Goal: Task Accomplishment & Management: Manage account settings

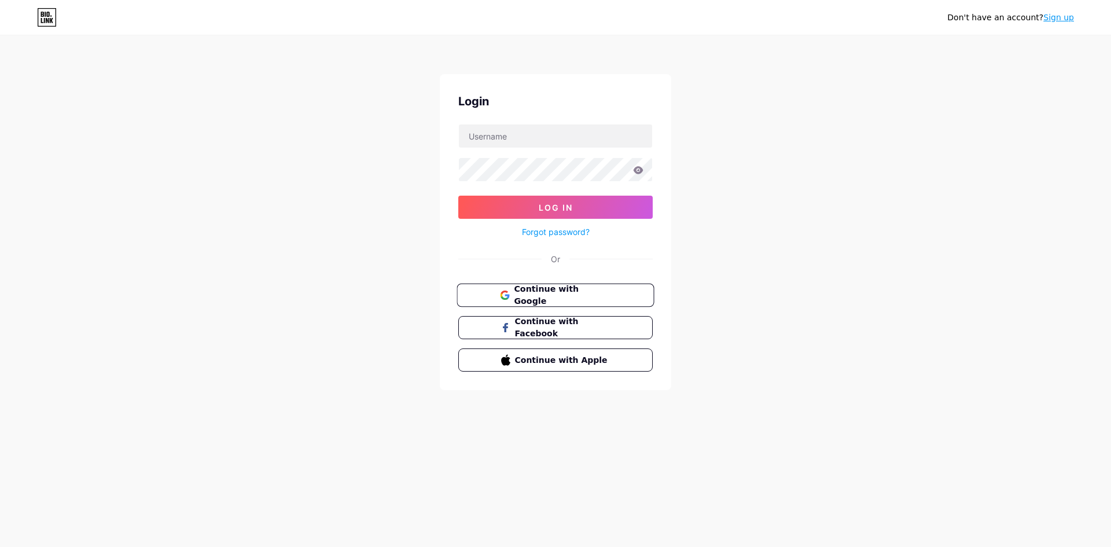
click at [545, 295] on span "Continue with Google" at bounding box center [562, 295] width 97 height 25
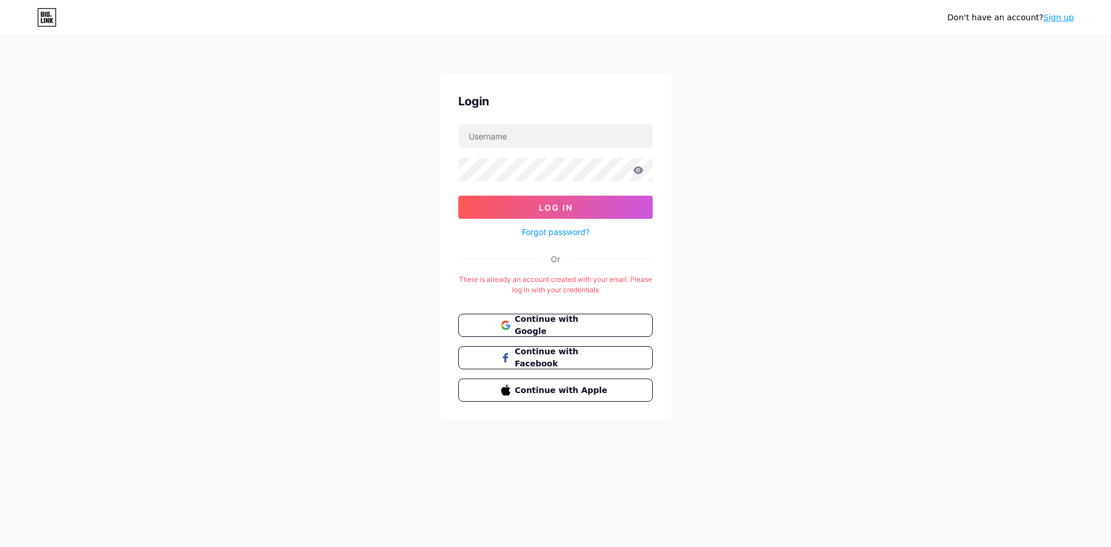
click at [174, 145] on div "Don't have an account? Sign up Login Log In Forgot password? Or There is alread…" at bounding box center [555, 228] width 1111 height 457
click at [528, 322] on span "Continue with Google" at bounding box center [562, 325] width 97 height 25
click at [486, 136] on input "text" at bounding box center [555, 135] width 193 height 23
type input "[EMAIL_ADDRESS][DOMAIN_NAME]"
click at [458, 195] on button "Log In" at bounding box center [555, 206] width 194 height 23
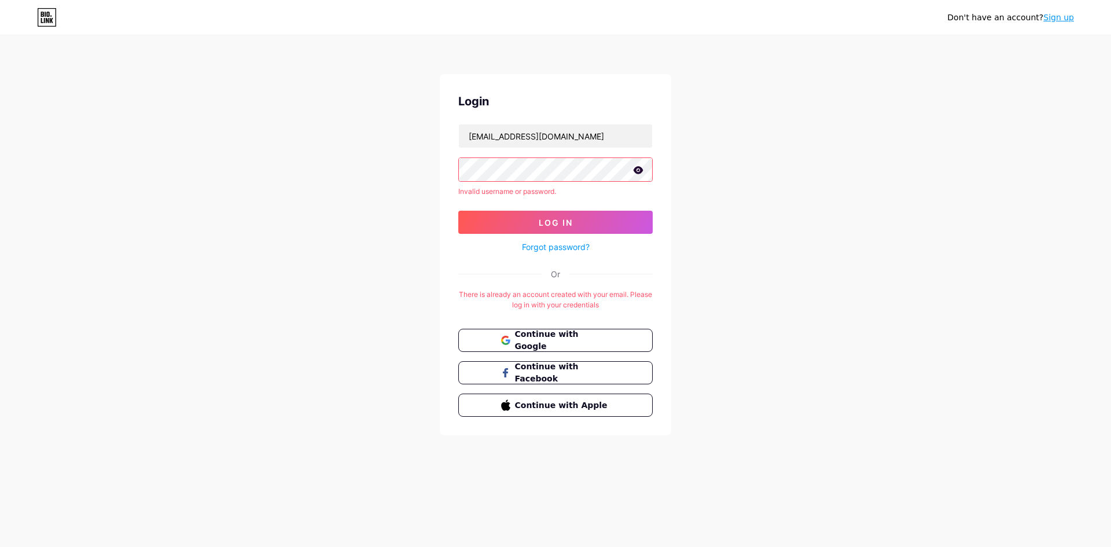
click at [289, 287] on div "Don't have an account? Sign up Login xangdaukiengiang@gmail.com Invalid usernam…" at bounding box center [555, 236] width 1111 height 472
click at [938, 78] on div "Don't have an account? Sign up Login xangdaukiengiang@gmail.com Invalid usernam…" at bounding box center [555, 236] width 1111 height 472
click at [997, 60] on div "Don't have an account? Sign up Login xangdaukiengiang@gmail.com Invalid usernam…" at bounding box center [555, 236] width 1111 height 472
click at [527, 340] on span "Continue with Google" at bounding box center [562, 340] width 97 height 25
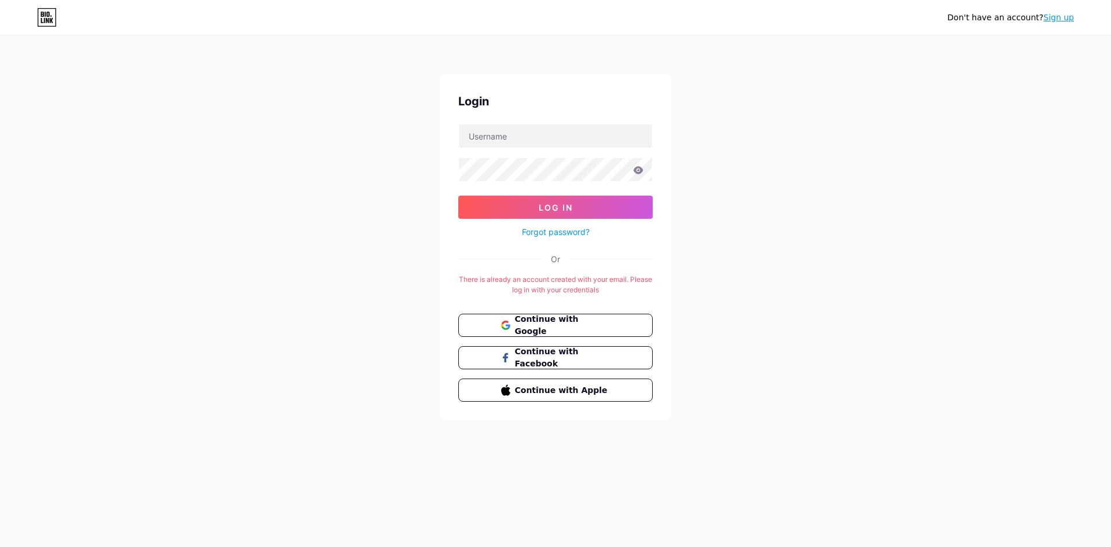
click at [1066, 18] on link "Sign up" at bounding box center [1058, 17] width 31 height 9
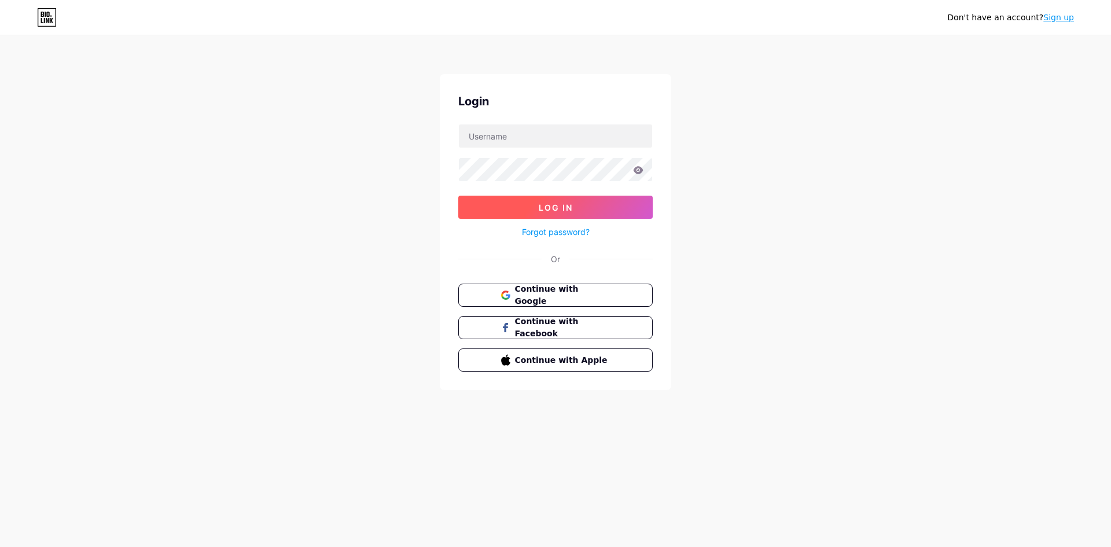
click at [547, 210] on span "Log In" at bounding box center [555, 207] width 34 height 10
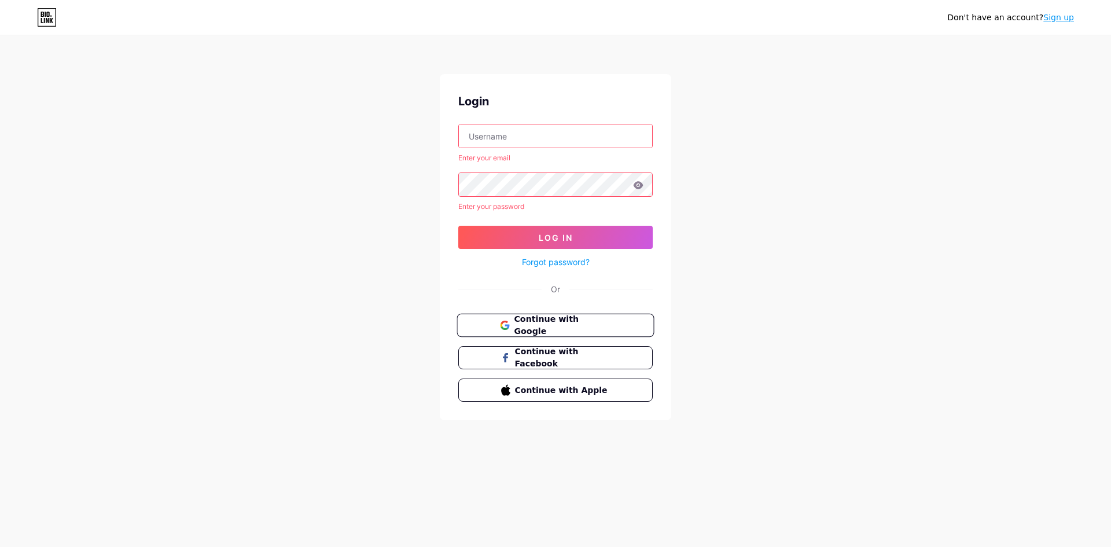
click at [517, 321] on span "Continue with Google" at bounding box center [562, 325] width 97 height 25
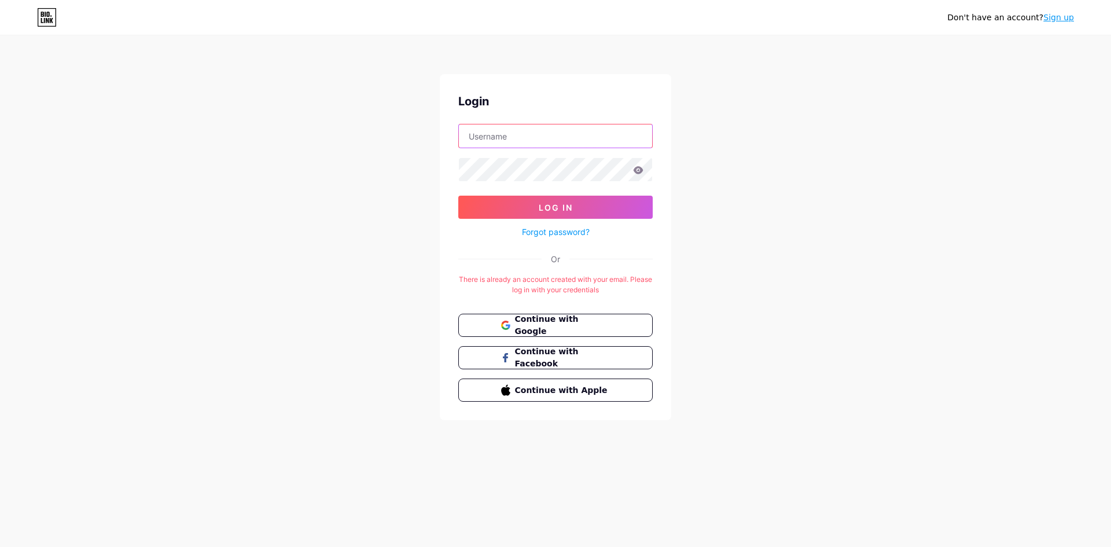
click at [507, 134] on input "text" at bounding box center [555, 135] width 193 height 23
type input "[EMAIL_ADDRESS][DOMAIN_NAME]"
click at [458, 195] on button "Log In" at bounding box center [555, 206] width 194 height 23
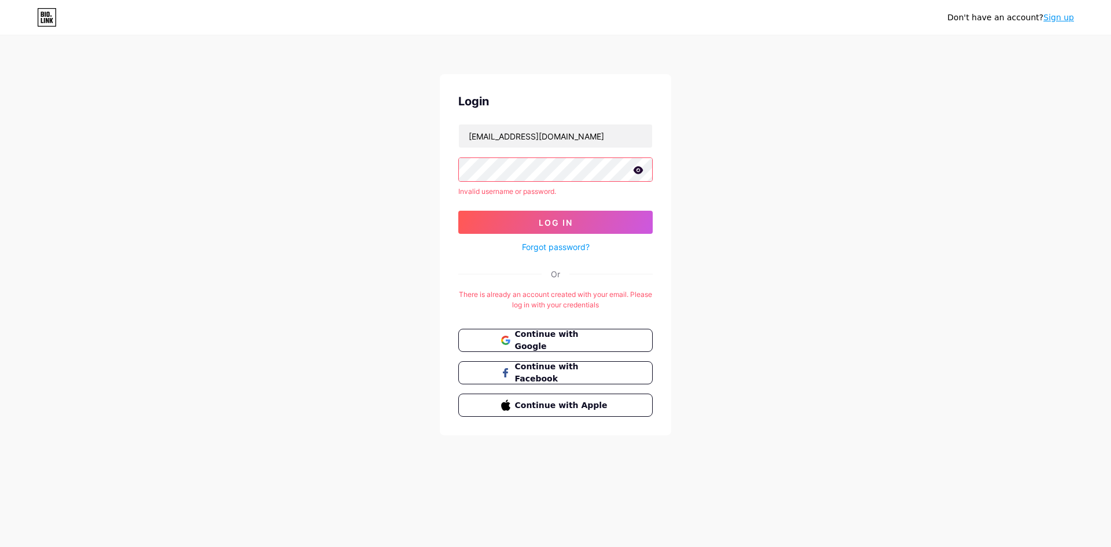
click at [580, 248] on link "Forgot password?" at bounding box center [556, 247] width 68 height 12
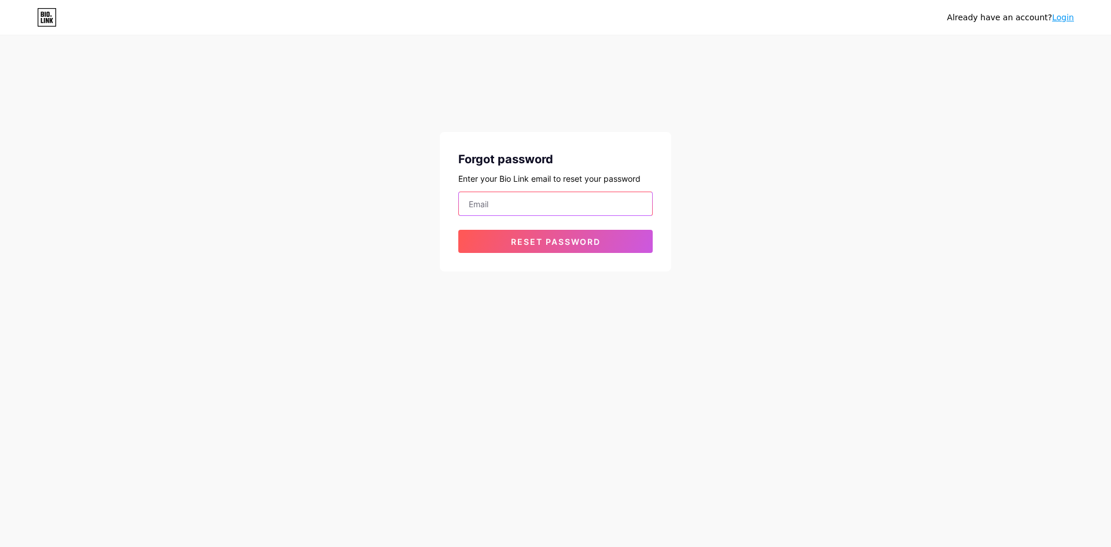
click at [543, 205] on input "email" at bounding box center [555, 203] width 193 height 23
type input "[EMAIL_ADDRESS][DOMAIN_NAME]"
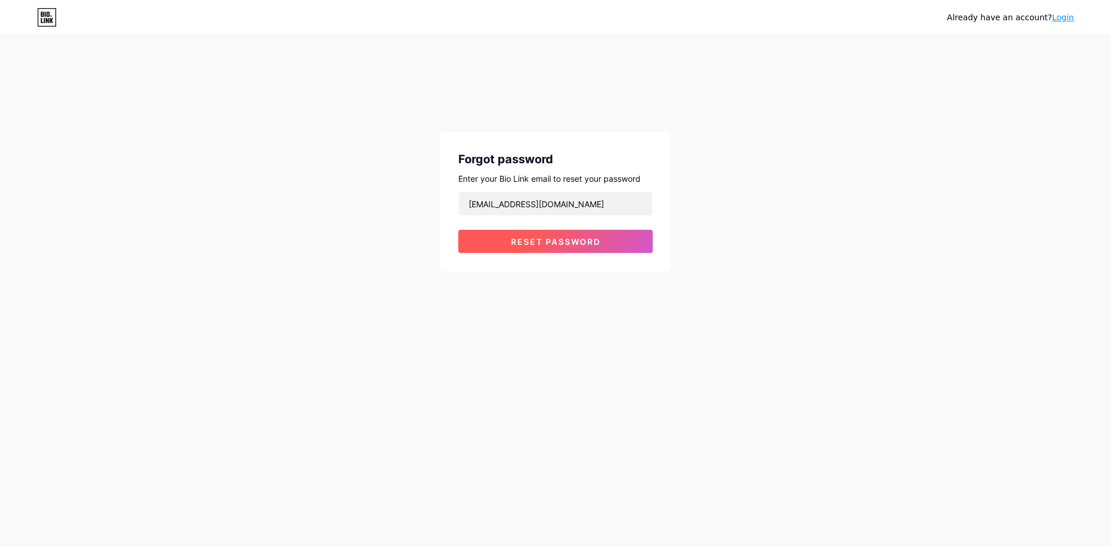
click at [532, 238] on span "Reset password" at bounding box center [556, 242] width 90 height 10
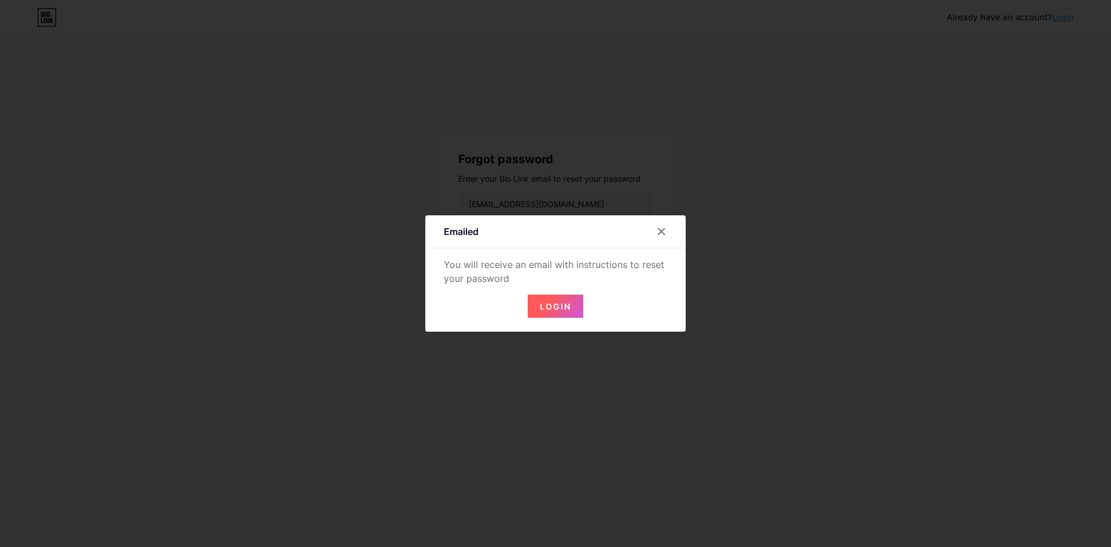
click at [561, 305] on span "Login" at bounding box center [555, 306] width 31 height 10
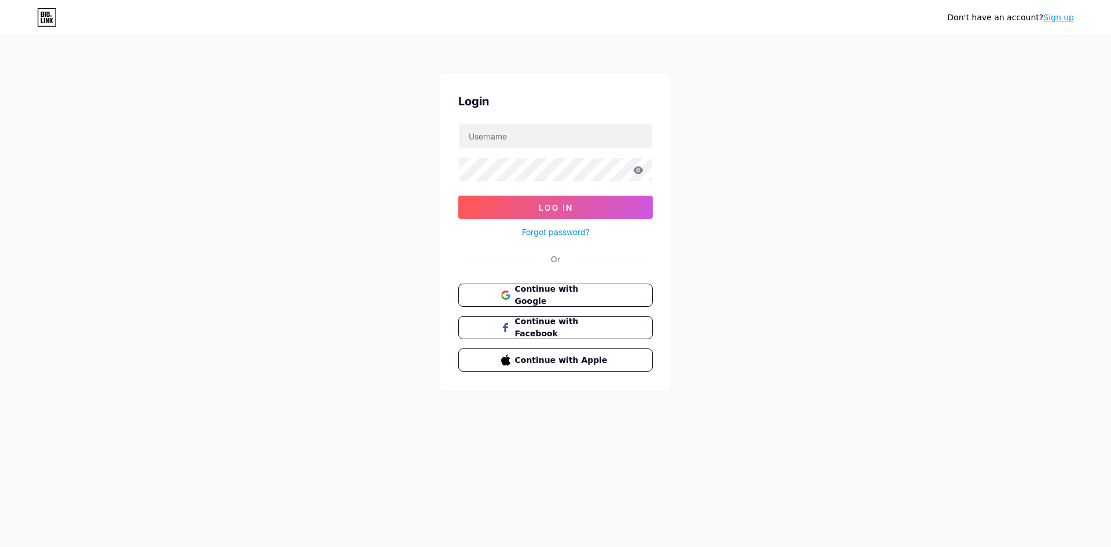
click at [305, 174] on div "Don't have an account? Sign up Login Log In Forgot password? Or Continue with G…" at bounding box center [555, 213] width 1111 height 427
click at [309, 168] on div "Don't have an account? Sign up Login Log In Forgot password? Or Continue with G…" at bounding box center [555, 213] width 1111 height 427
